Goal: Information Seeking & Learning: Check status

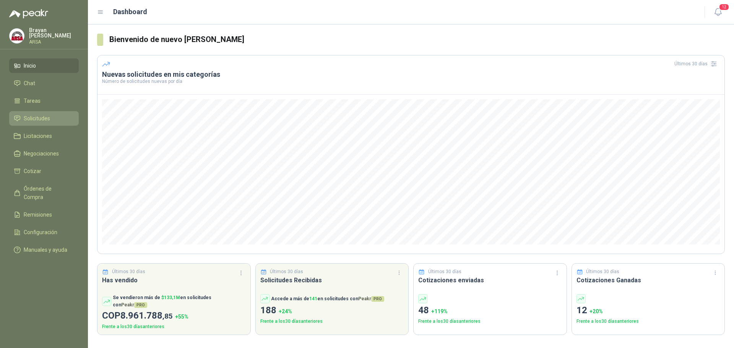
click at [45, 118] on span "Solicitudes" at bounding box center [37, 118] width 26 height 8
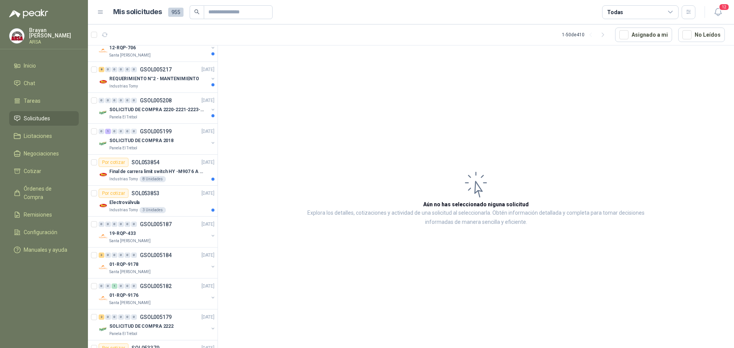
scroll to position [191, 0]
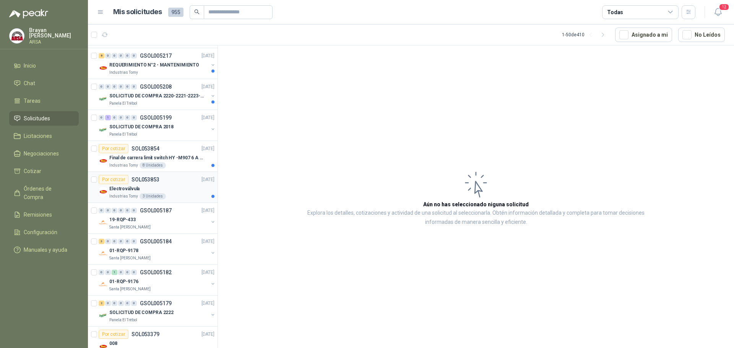
click at [174, 190] on div "Electroválvula" at bounding box center [161, 188] width 105 height 9
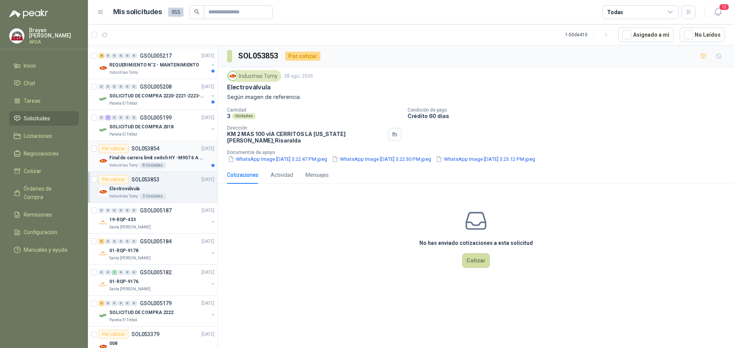
click at [168, 157] on p "Final de carrera limit switch HY -M907 6 A - 250 V a.c" at bounding box center [156, 157] width 95 height 7
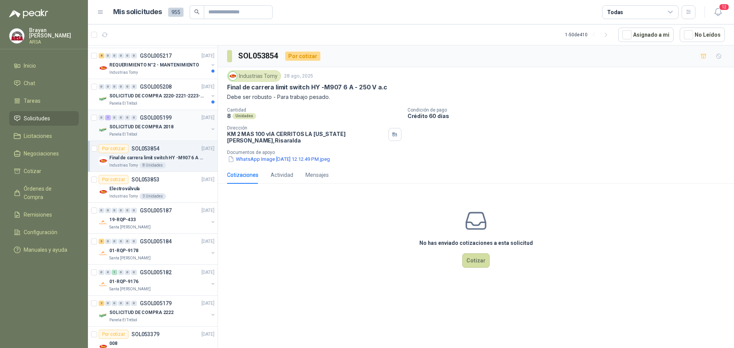
click at [151, 127] on p "SOLICITUD DE COMPRA 2018" at bounding box center [141, 127] width 64 height 7
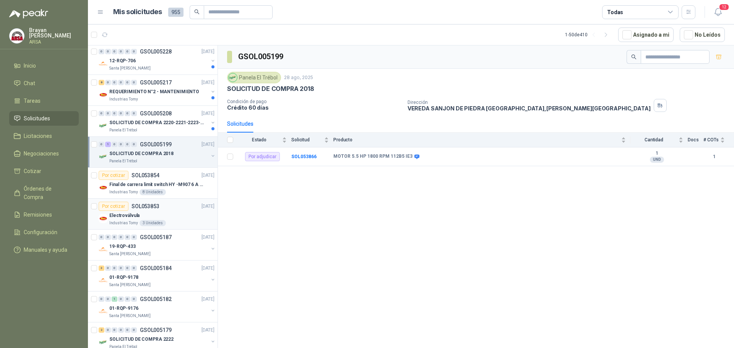
scroll to position [115, 0]
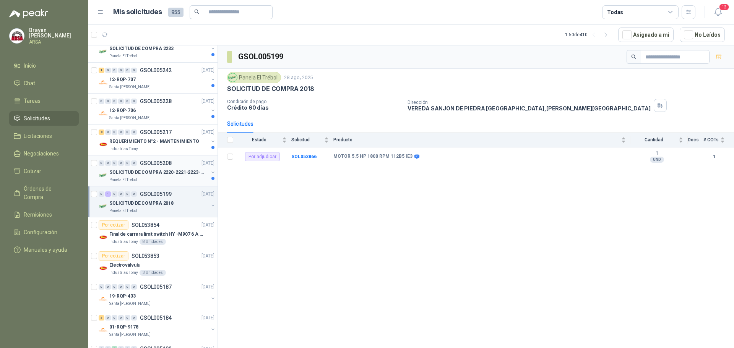
click at [157, 171] on p "SOLICITUD DE COMPRA 2220-2221-2223-2224" at bounding box center [156, 172] width 95 height 7
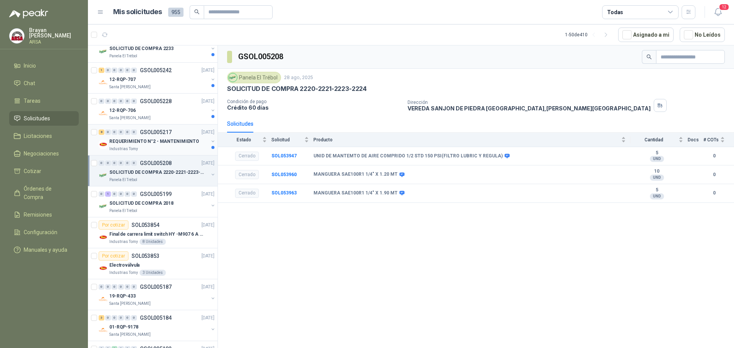
click at [159, 140] on p "REQUERIMIENTO N°2 - MANTENIMIENTO" at bounding box center [154, 141] width 90 height 7
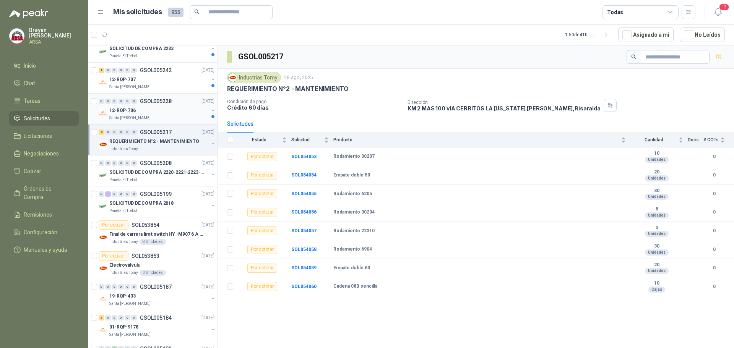
click at [154, 110] on div "12-RQP-706" at bounding box center [158, 110] width 99 height 9
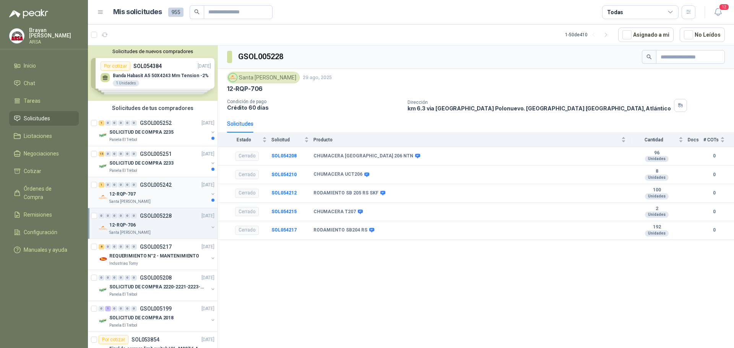
click at [162, 195] on div "12-RQP-707" at bounding box center [158, 194] width 99 height 9
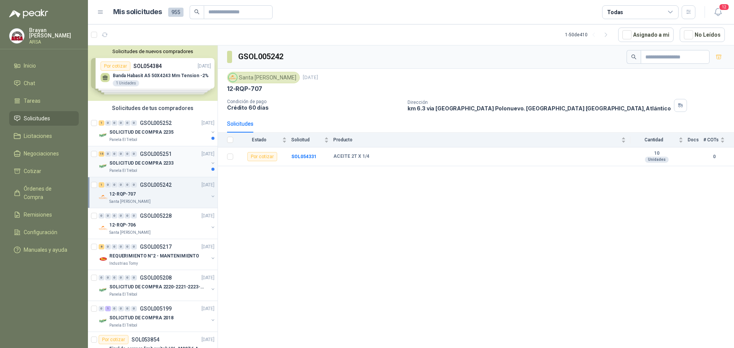
click at [156, 164] on p "SOLICITUD DE COMPRA 2233" at bounding box center [141, 163] width 64 height 7
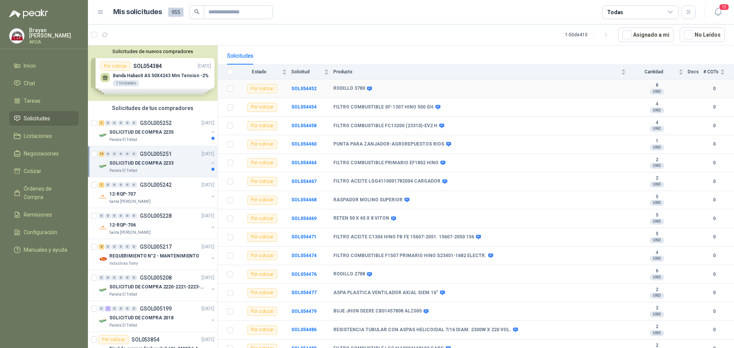
scroll to position [75, 0]
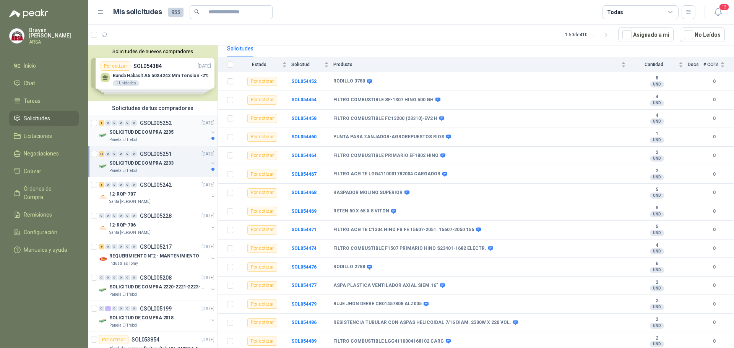
click at [152, 140] on div "Panela El Trébol" at bounding box center [158, 140] width 99 height 6
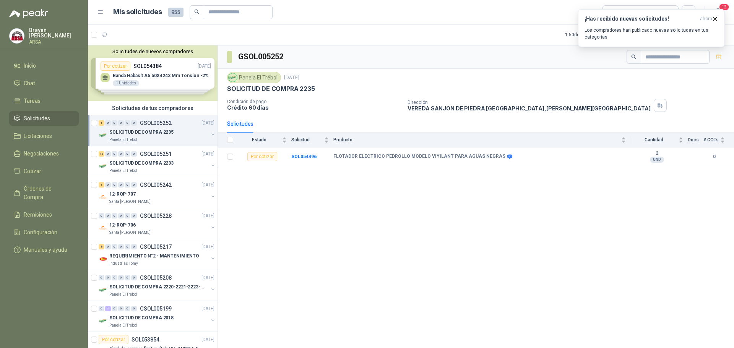
click at [99, 119] on link "1 0 0 0 0 0 GSOL005252 [DATE] SOLICITUD DE COMPRA 2235 Panela El Trébol" at bounding box center [157, 131] width 117 height 24
